Goal: Ask a question

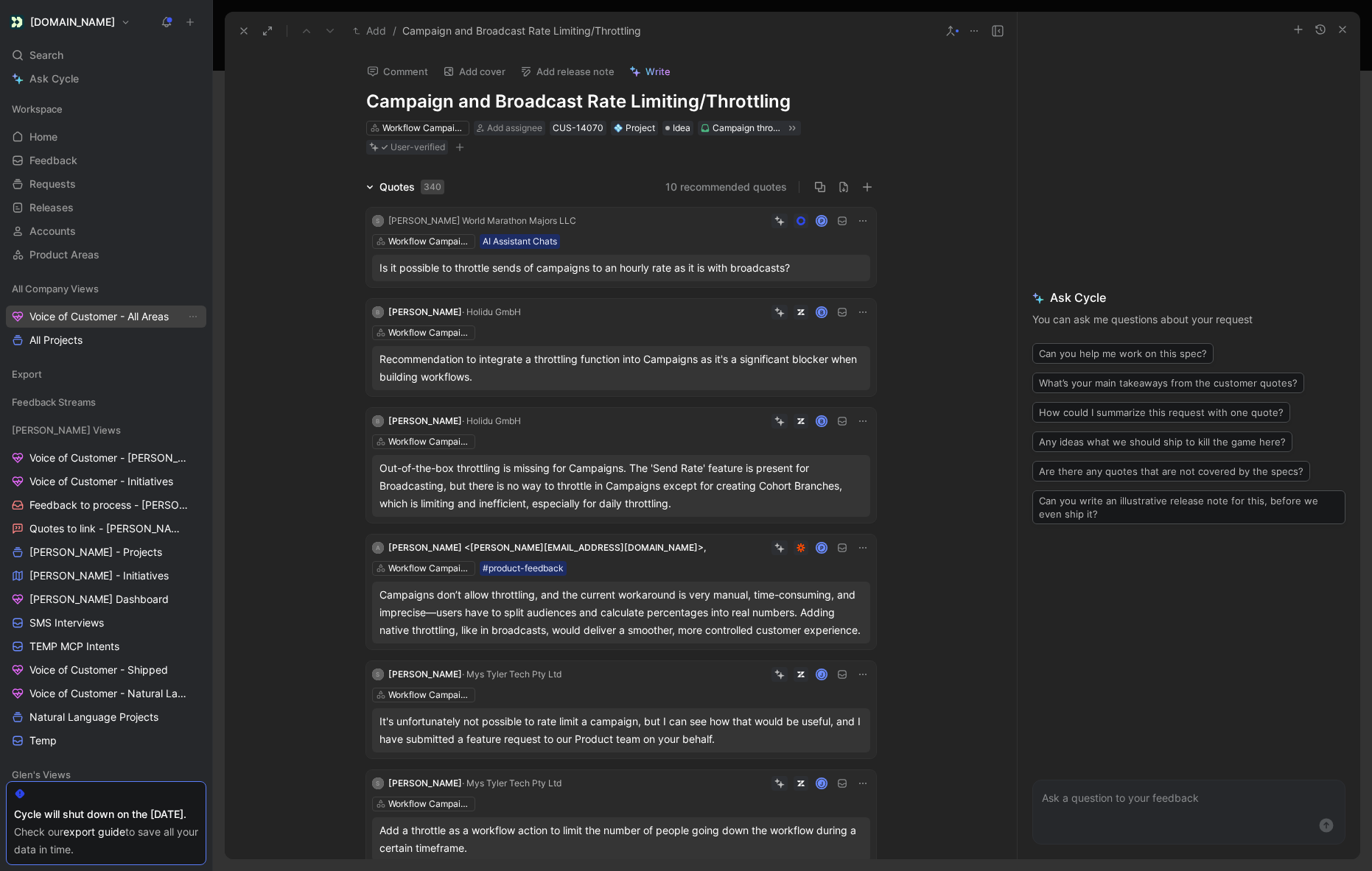
click at [87, 314] on span "Voice of Customer - All Areas" at bounding box center [99, 317] width 139 height 15
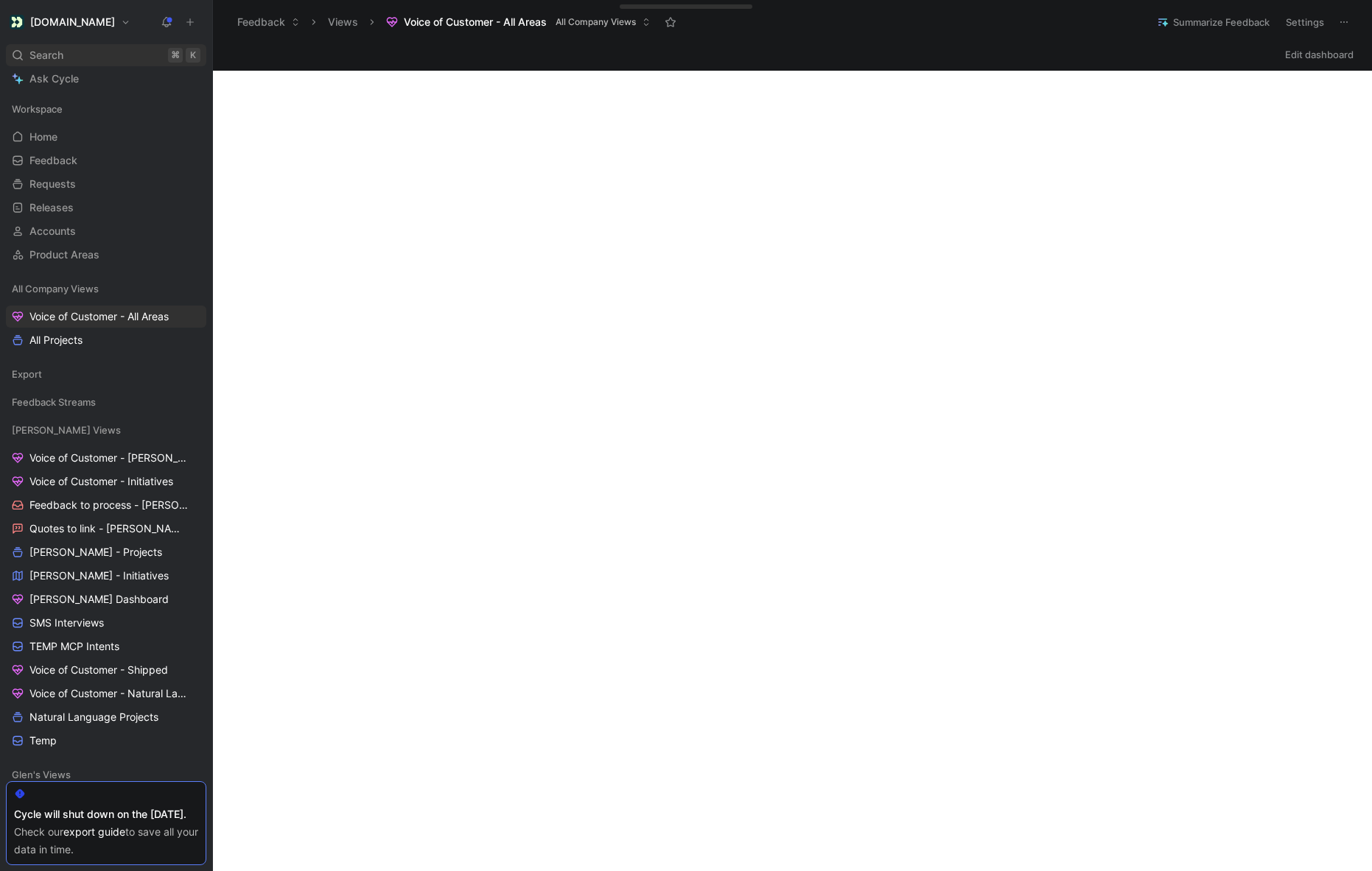
click at [47, 58] on span "Search" at bounding box center [46, 54] width 34 height 17
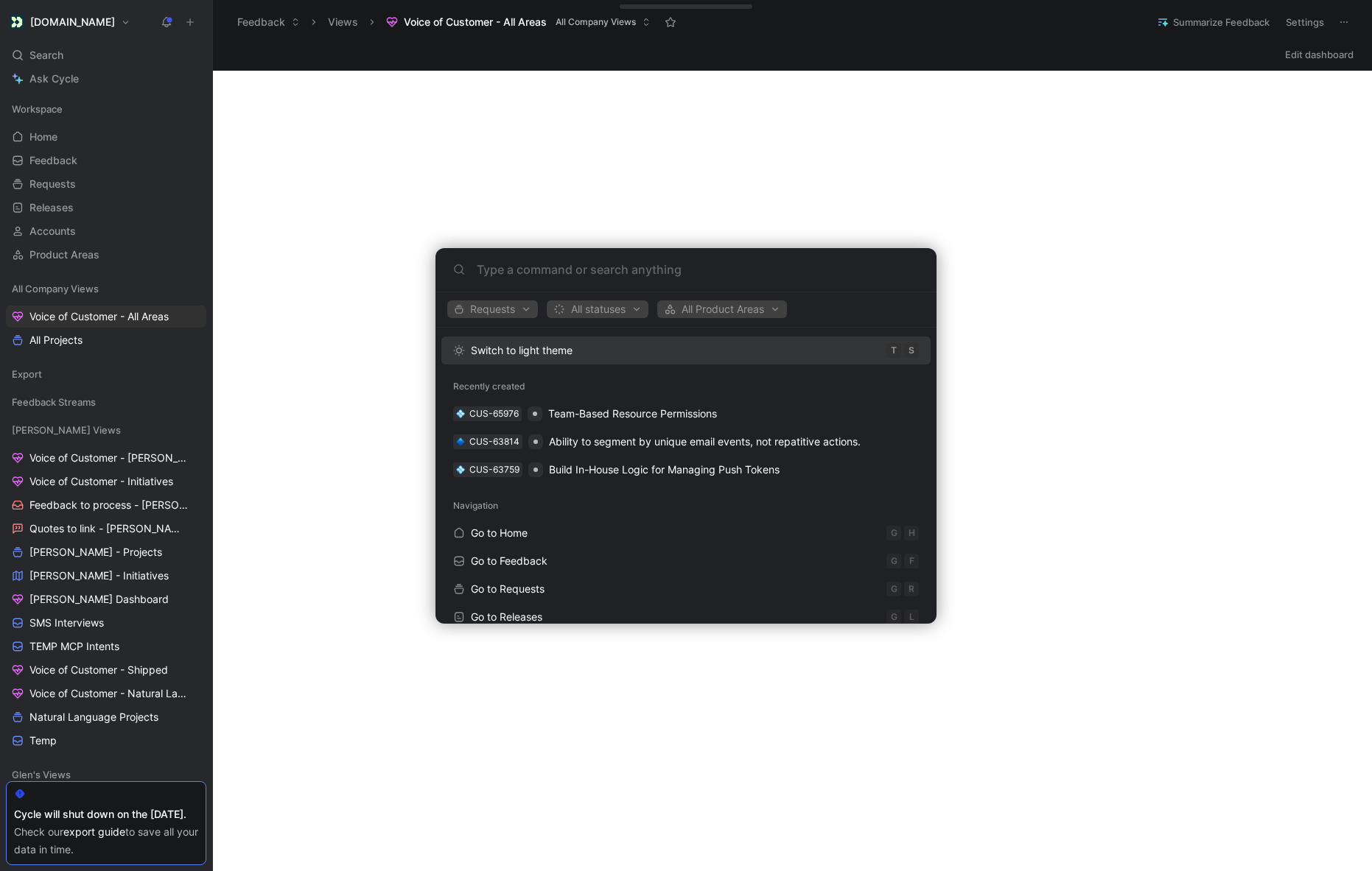
click at [77, 86] on body "[DOMAIN_NAME] Search ⌘ K Ask Cycle Workspace Home G then H Feedback G then F Re…" at bounding box center [686, 436] width 1372 height 871
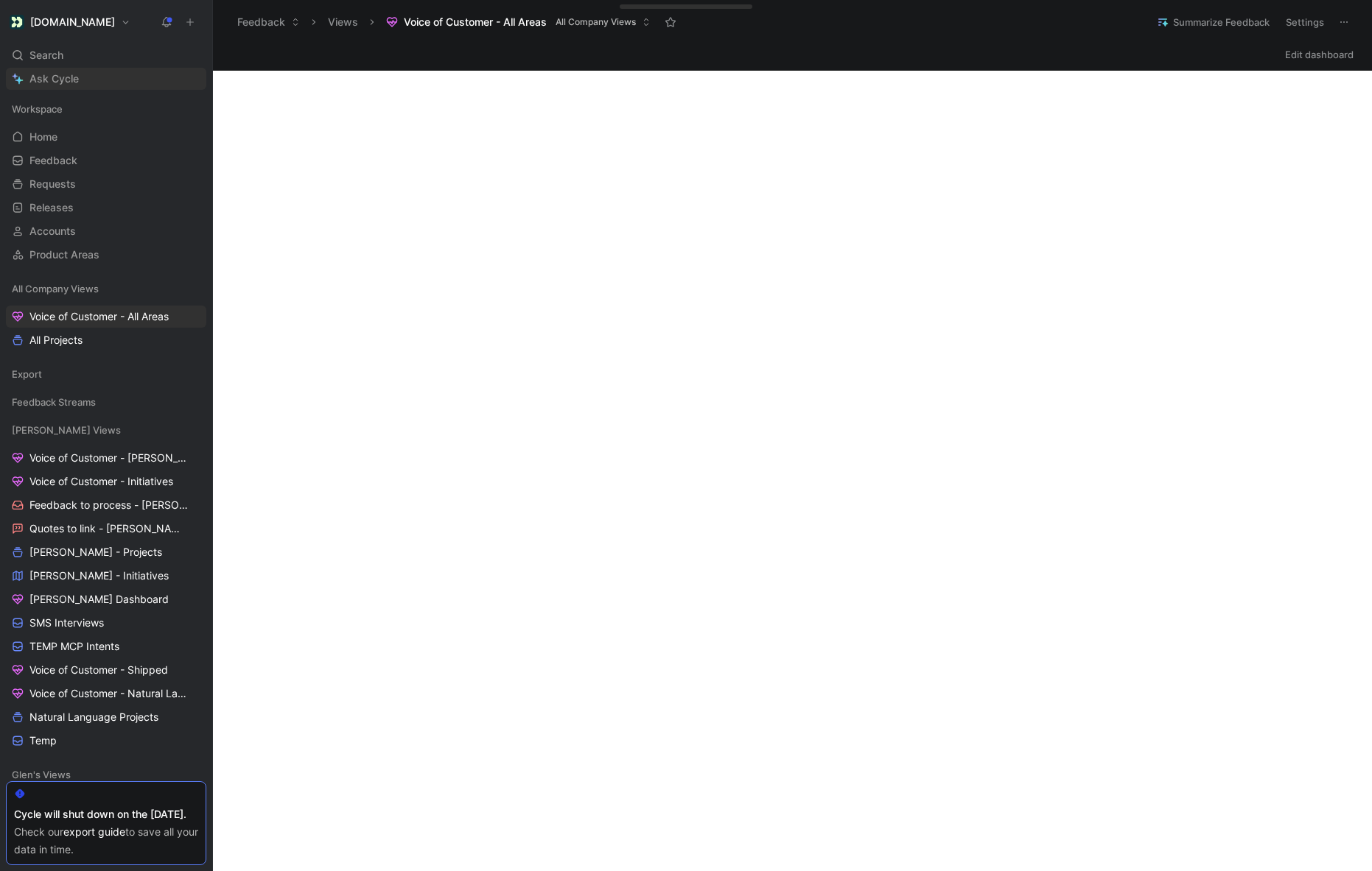
click at [74, 84] on span "Ask Cycle" at bounding box center [54, 78] width 49 height 17
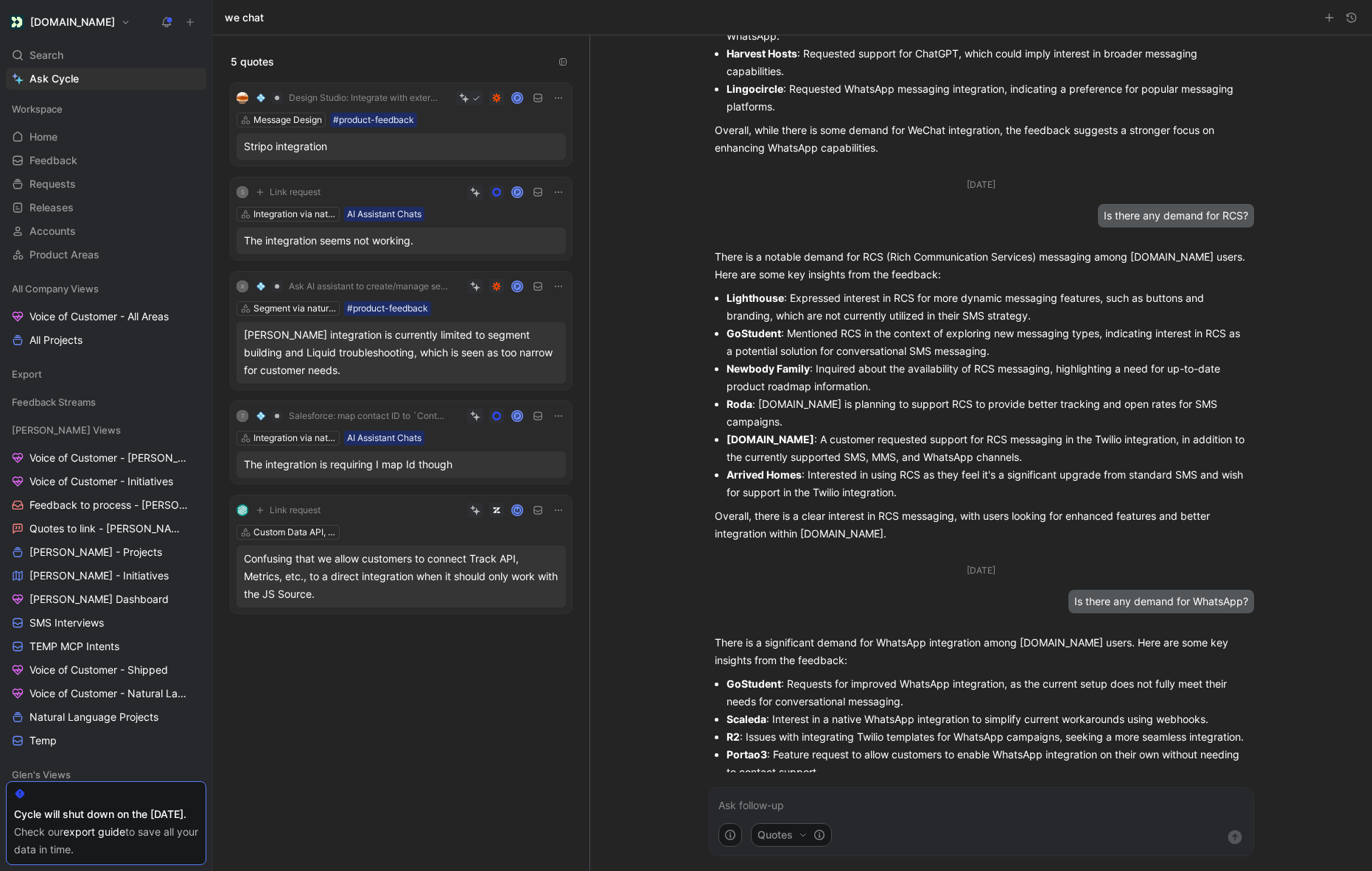
scroll to position [299, 0]
